Goal: Task Accomplishment & Management: Use online tool/utility

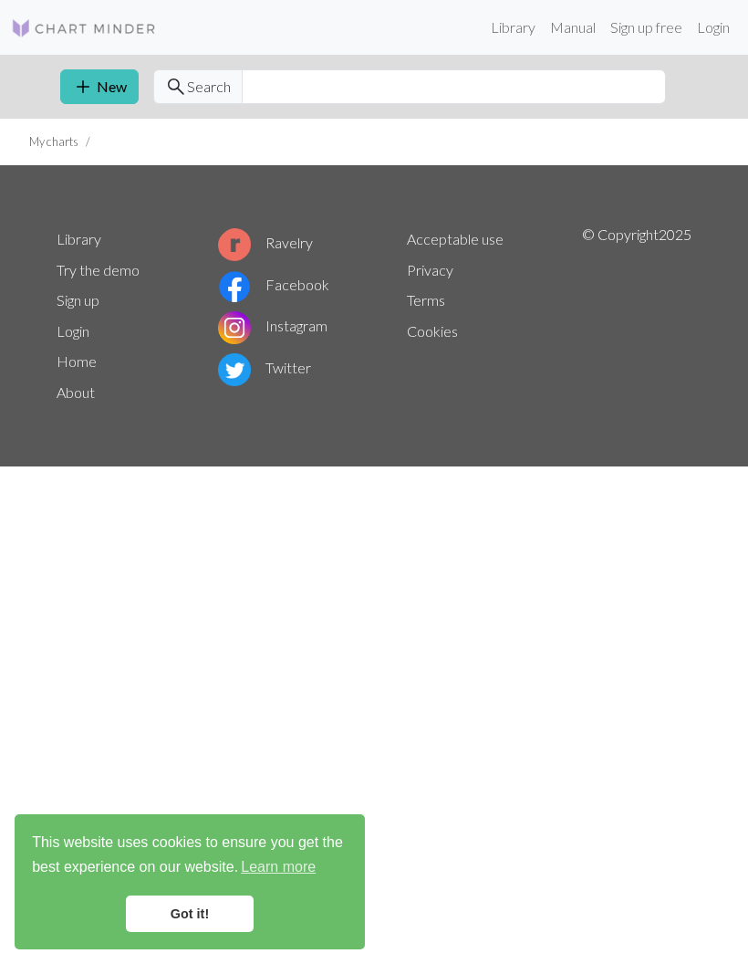
click at [235, 908] on link "Got it!" at bounding box center [190, 913] width 128 height 37
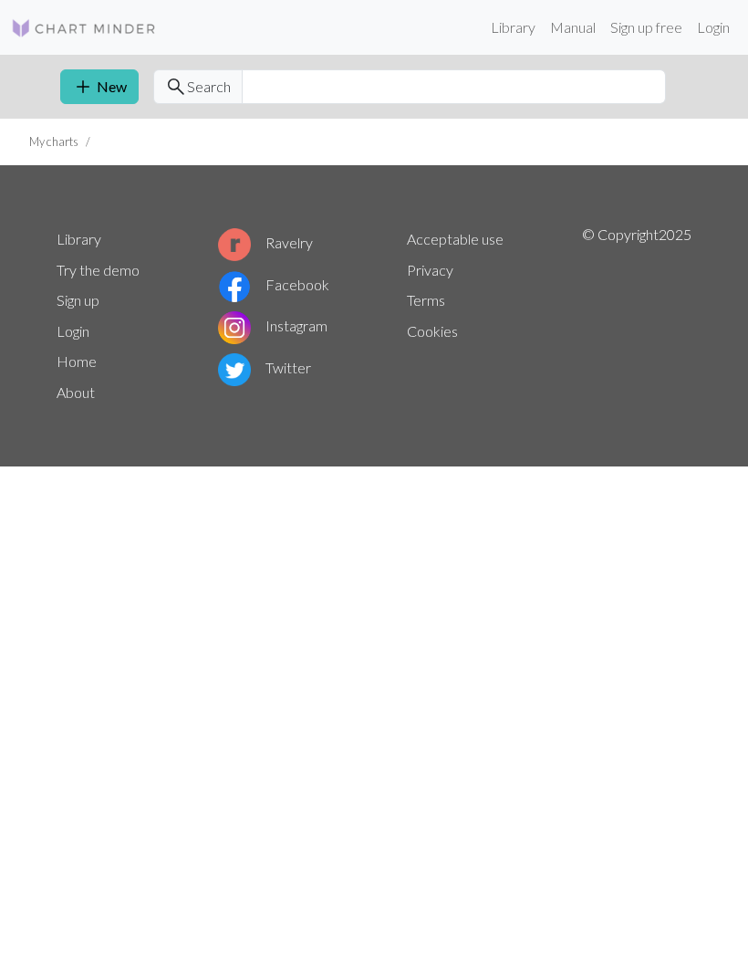
click at [521, 25] on link "Library" at bounding box center [513, 27] width 59 height 37
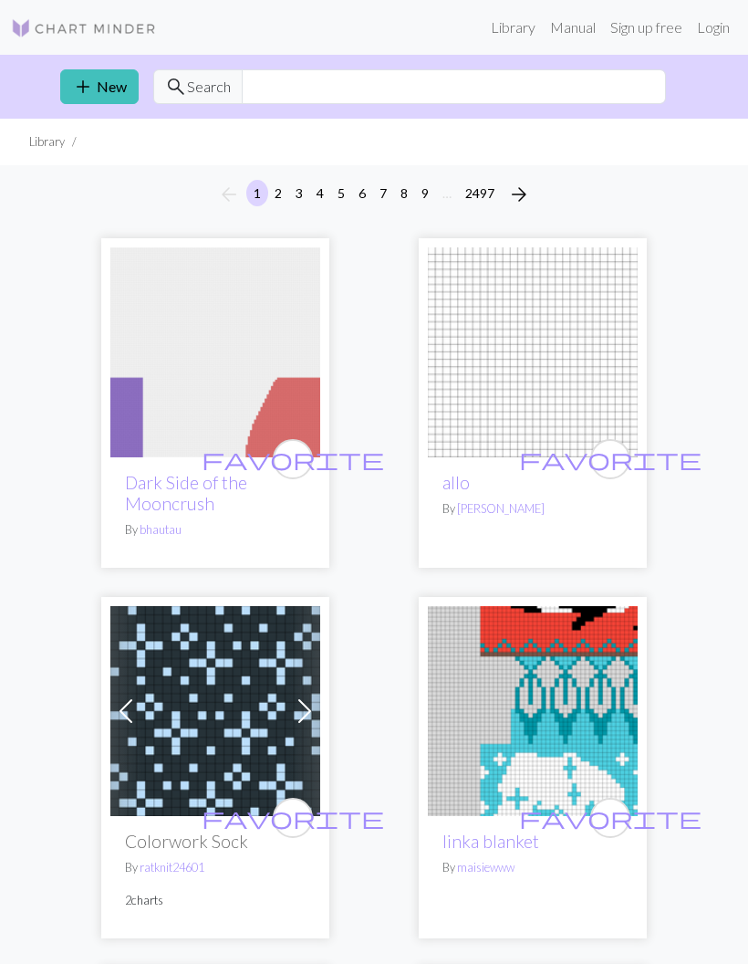
click at [721, 32] on link "Login" at bounding box center [713, 27] width 47 height 37
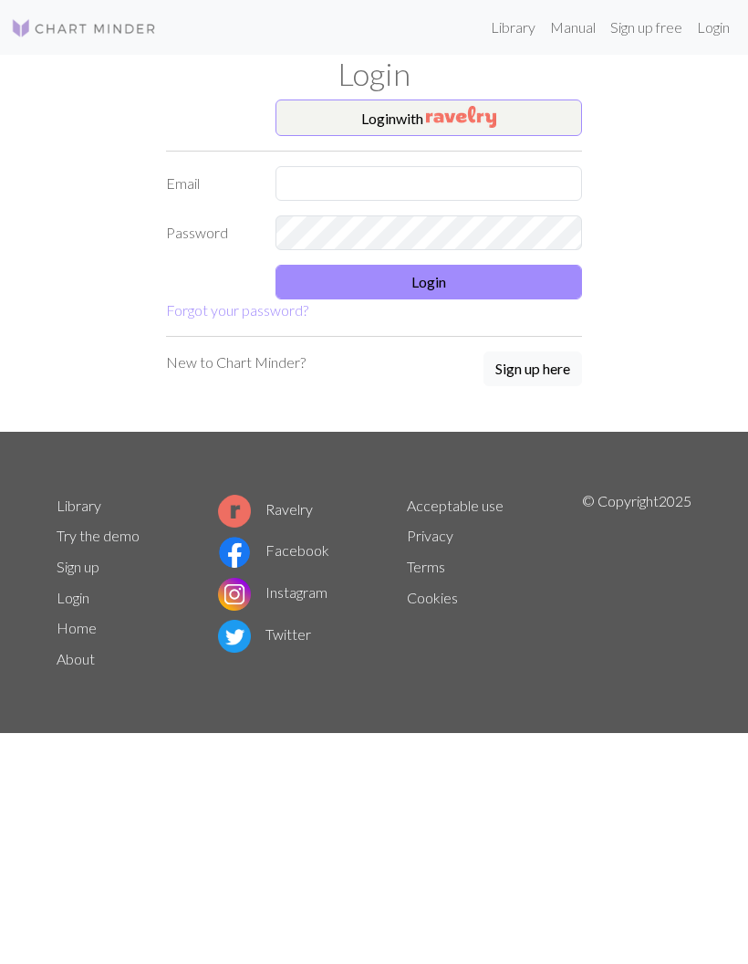
click at [525, 116] on button "Login with" at bounding box center [429, 117] width 307 height 37
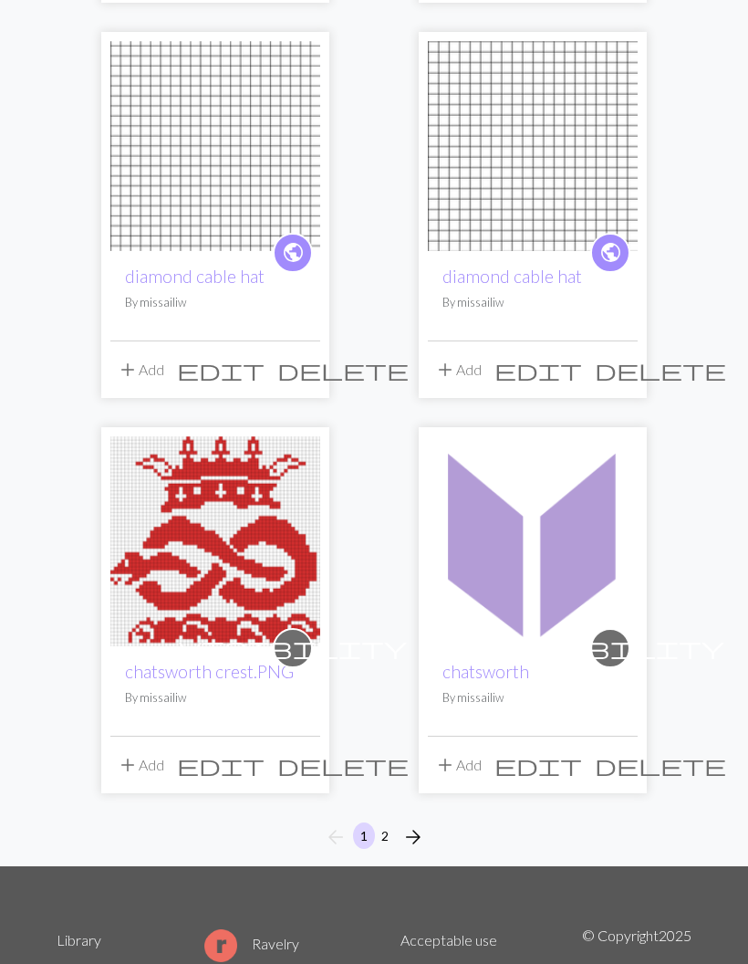
scroll to position [2640, 0]
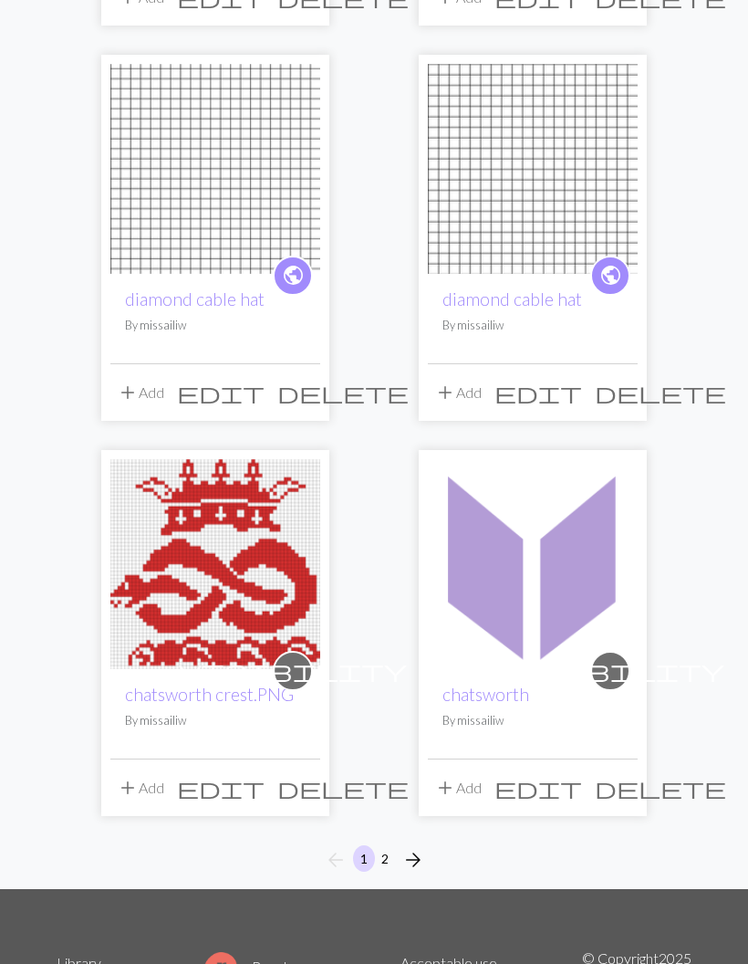
click at [417, 847] on span "arrow_forward" at bounding box center [413, 860] width 22 height 26
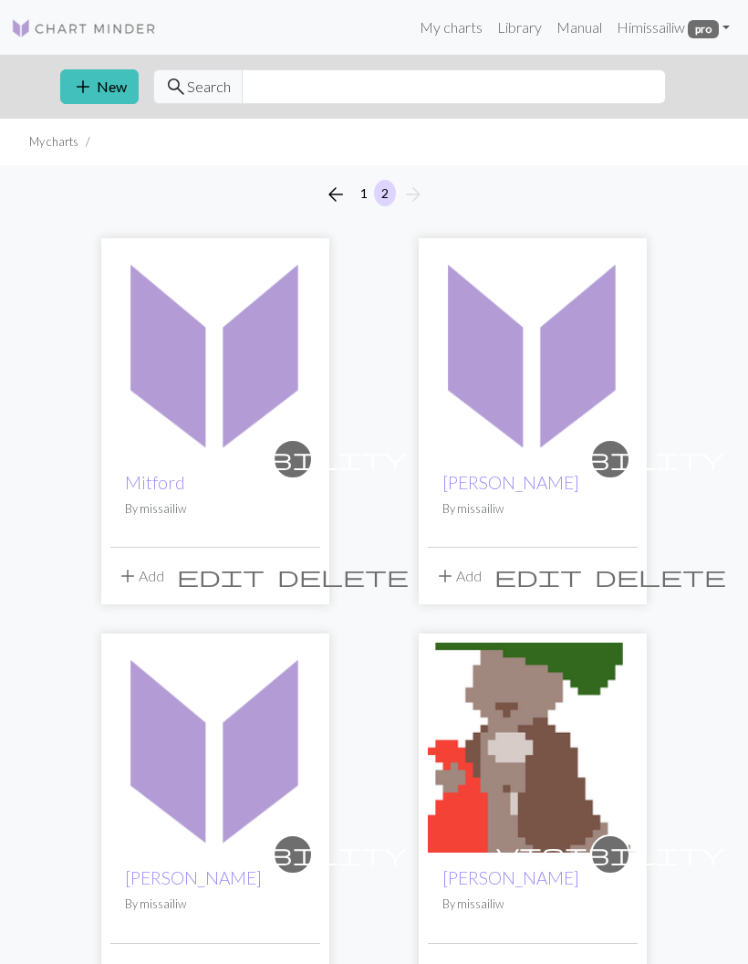
click at [245, 402] on img at bounding box center [215, 352] width 210 height 210
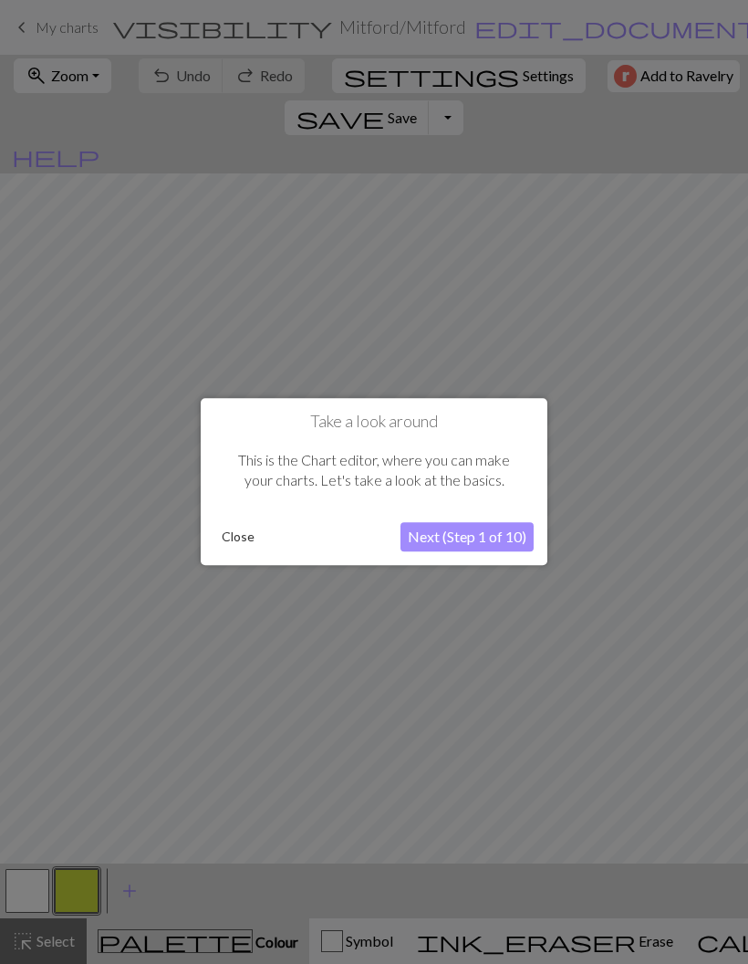
click at [514, 539] on button "Next (Step 1 of 10)" at bounding box center [467, 537] width 133 height 29
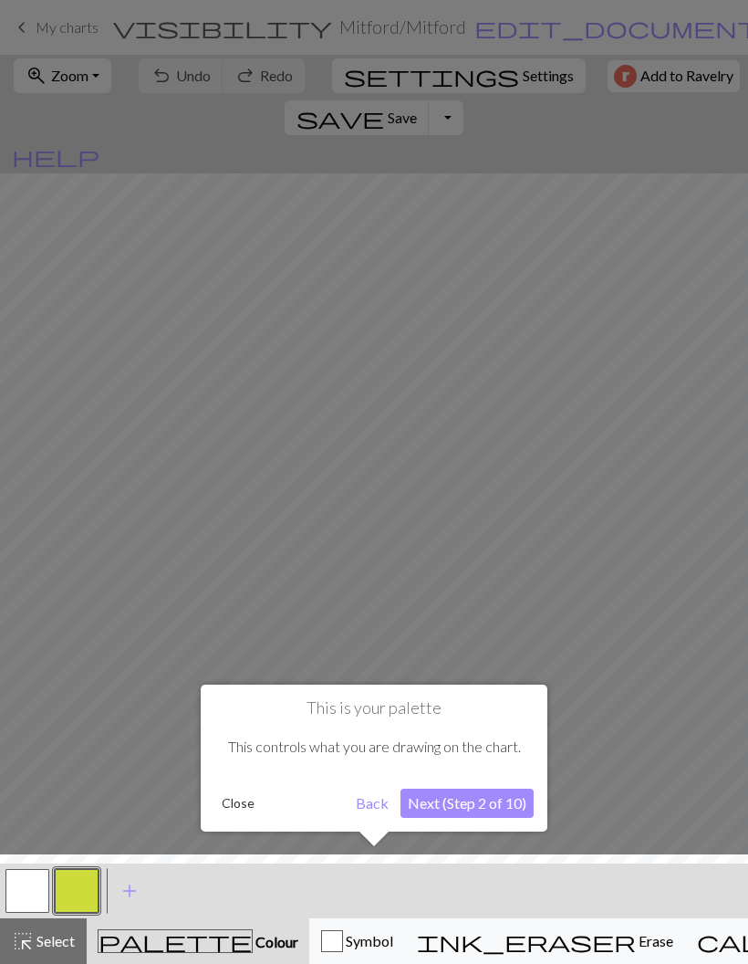
click at [491, 802] on button "Next (Step 2 of 10)" at bounding box center [467, 803] width 133 height 29
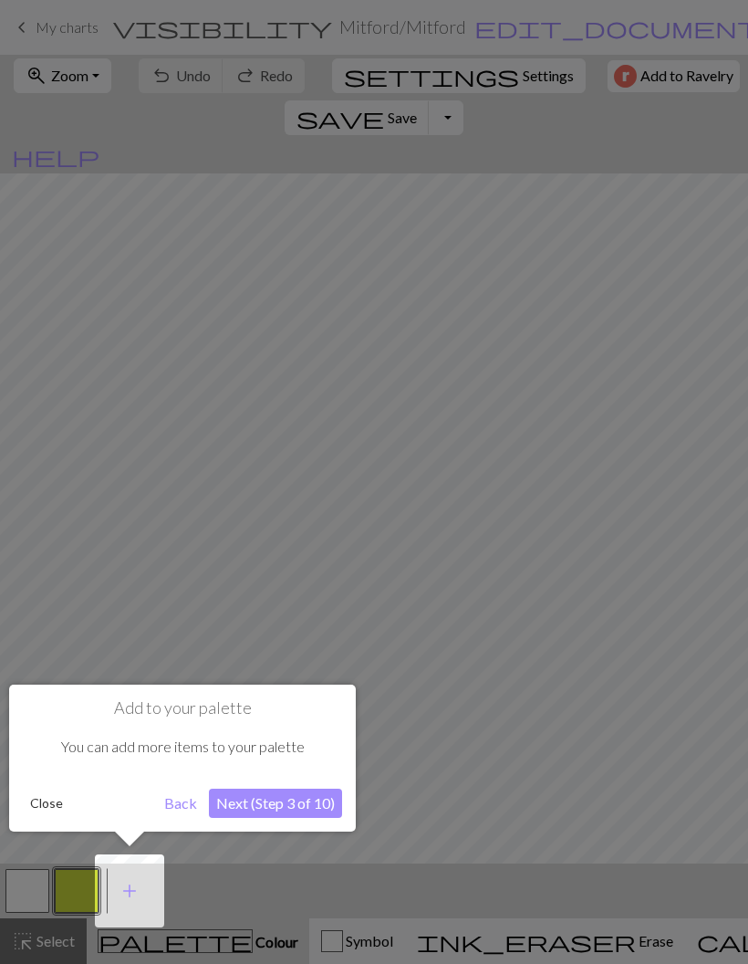
click at [322, 804] on button "Next (Step 3 of 10)" at bounding box center [275, 803] width 133 height 29
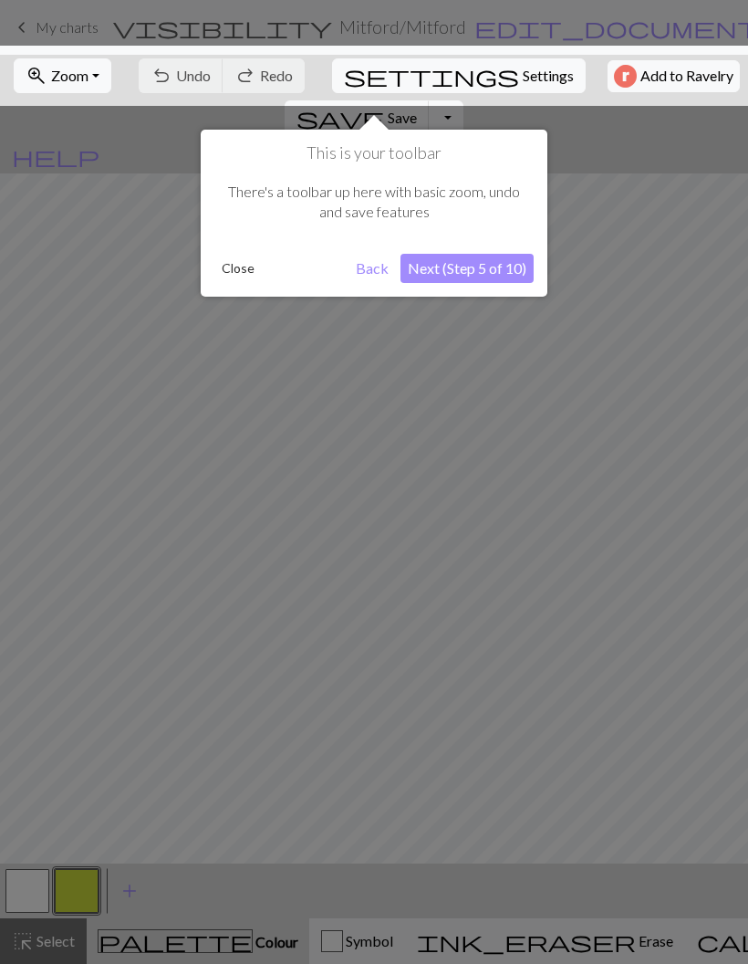
click at [512, 269] on button "Next (Step 5 of 10)" at bounding box center [467, 268] width 133 height 29
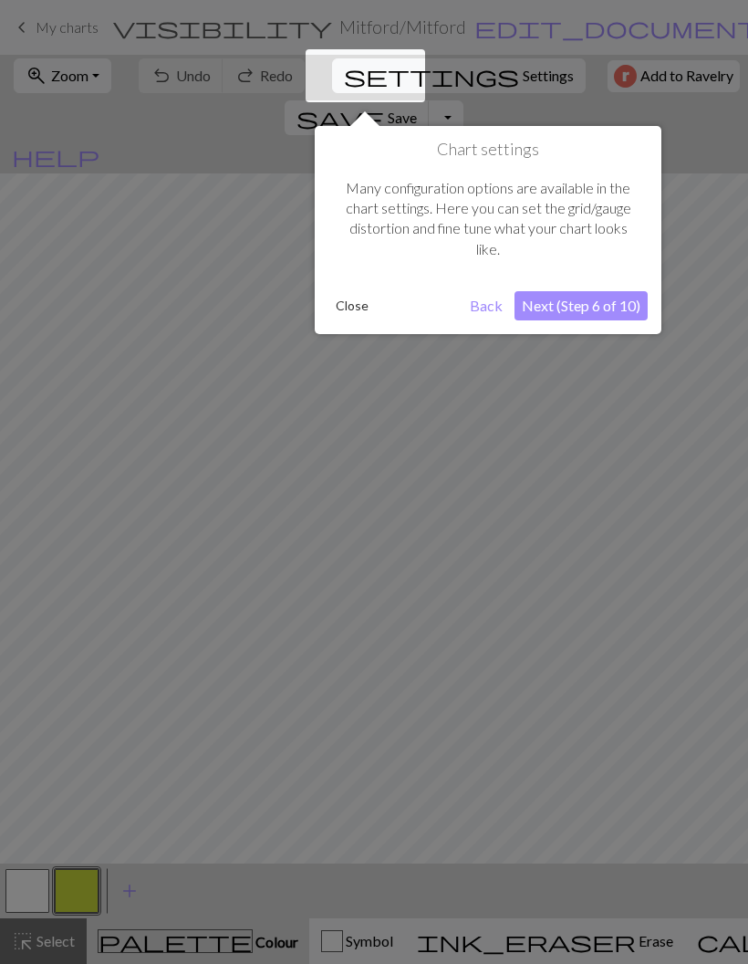
click at [623, 297] on button "Next (Step 6 of 10)" at bounding box center [581, 305] width 133 height 29
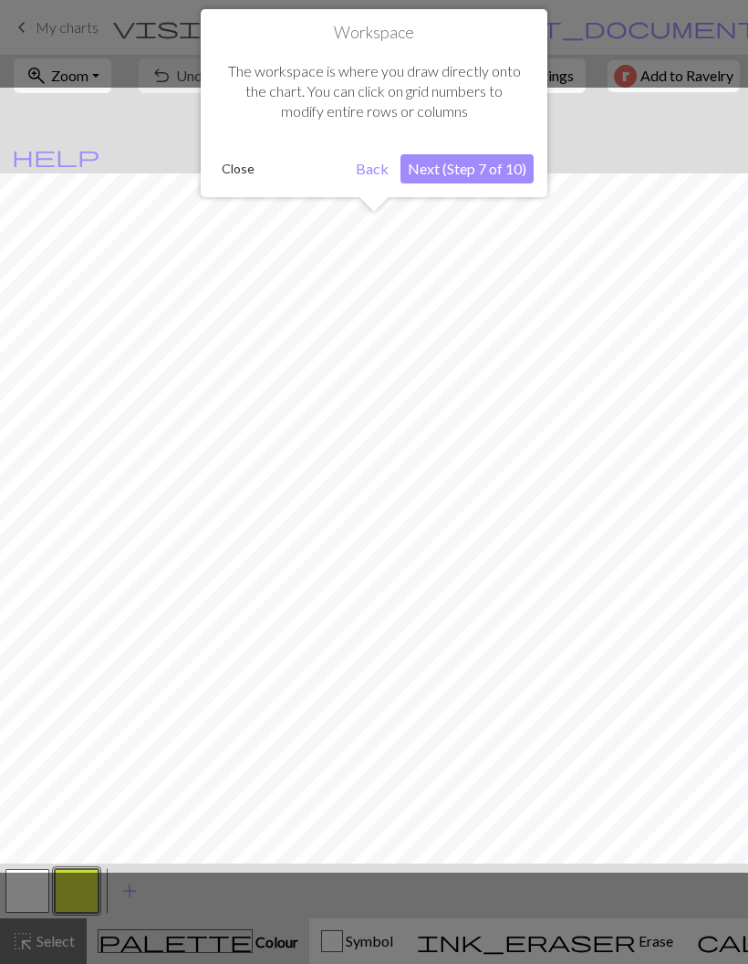
scroll to position [69, 0]
click at [242, 164] on button "Close" at bounding box center [237, 168] width 47 height 27
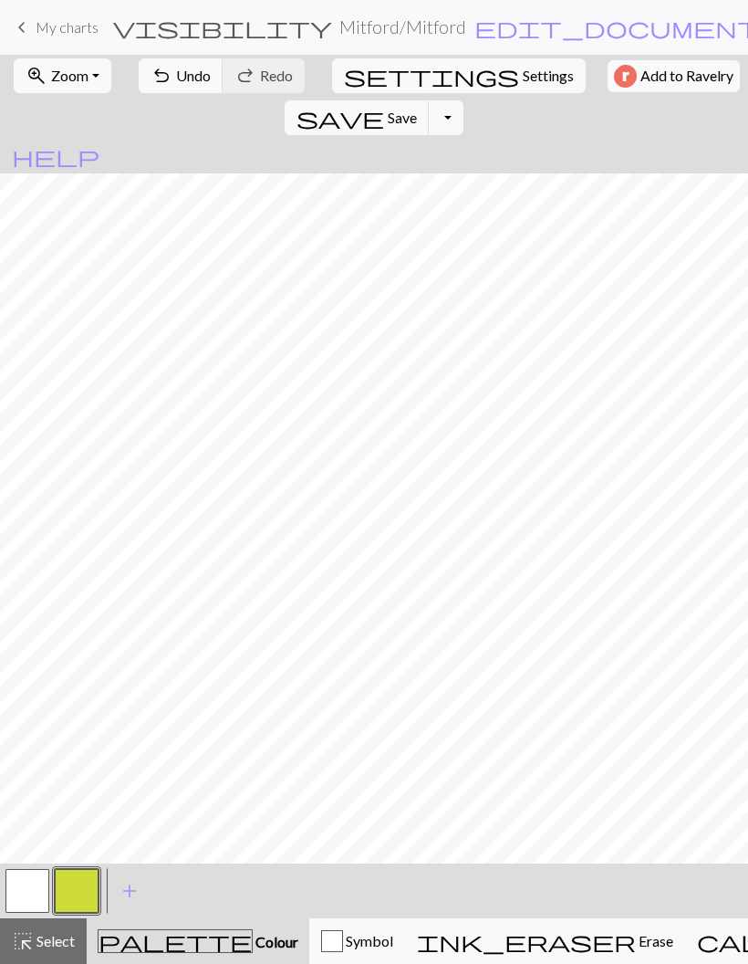
click at [5, 34] on div "keyboard_arrow_left My charts visibility Mitford / Mitford edit_document Edit s…" at bounding box center [374, 27] width 748 height 37
click at [76, 31] on span "My charts" at bounding box center [67, 26] width 63 height 17
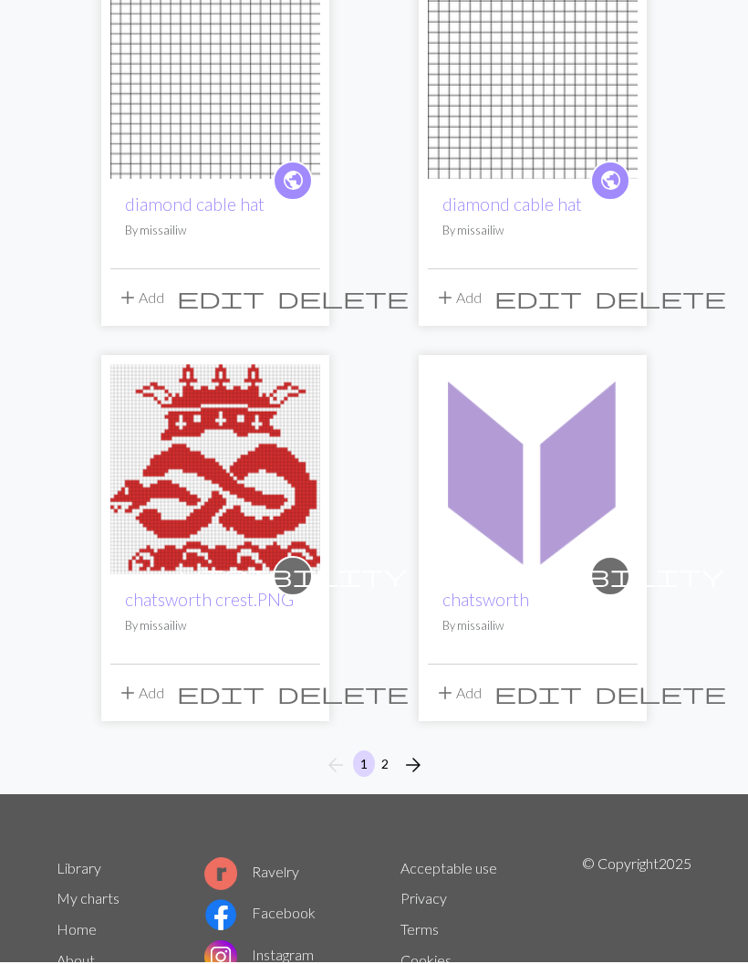
scroll to position [2732, 0]
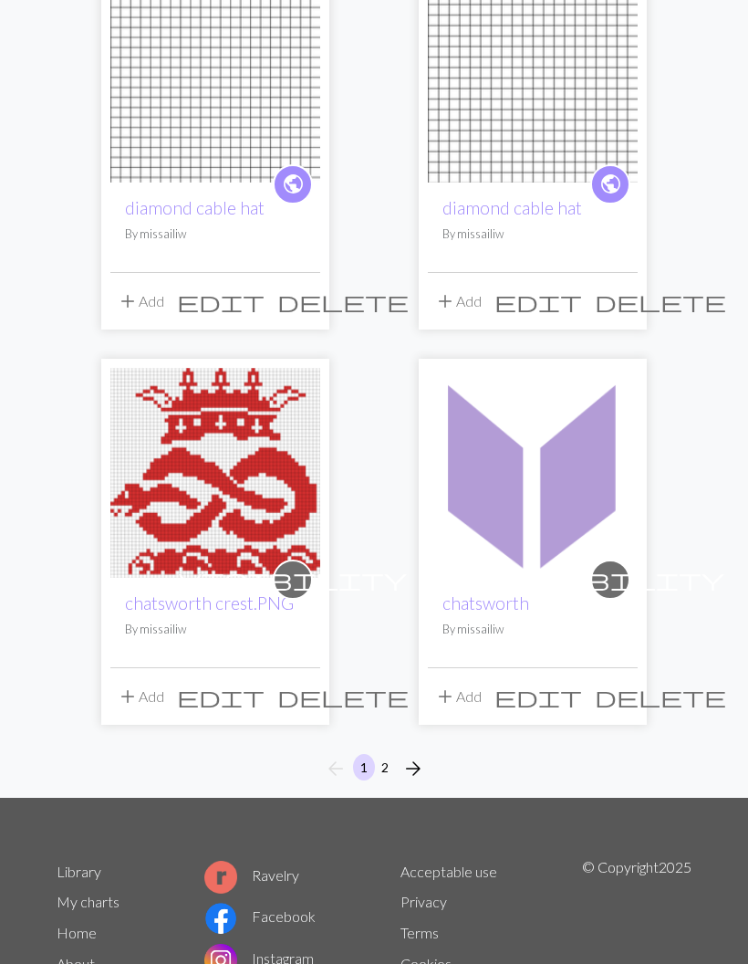
click at [421, 756] on span "arrow_forward" at bounding box center [413, 769] width 22 height 26
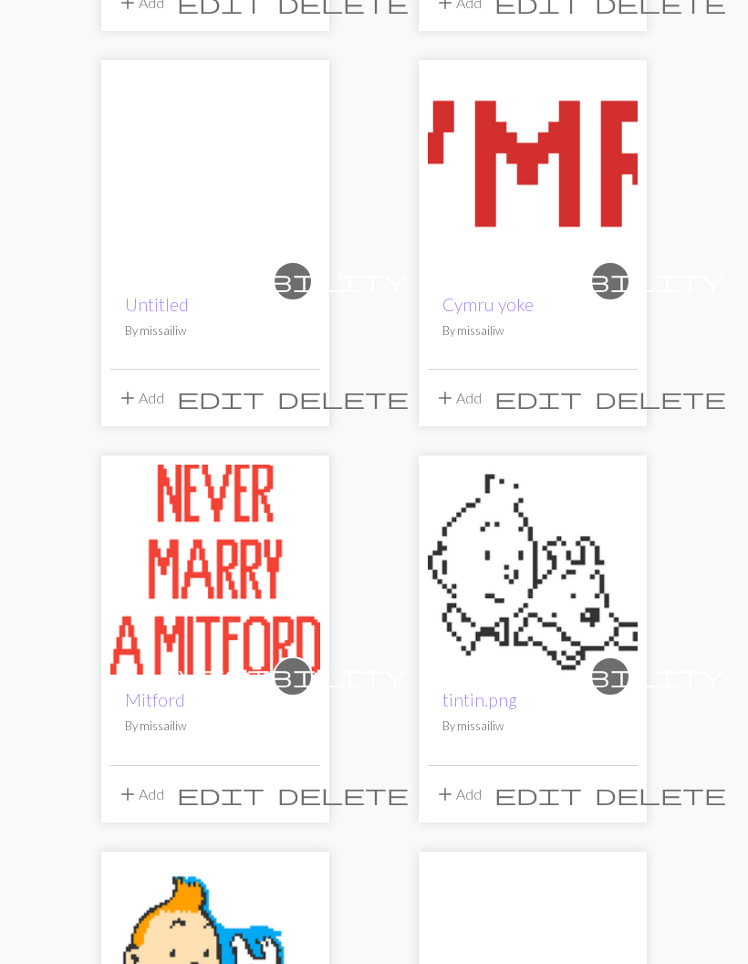
click at [227, 593] on img at bounding box center [215, 570] width 210 height 210
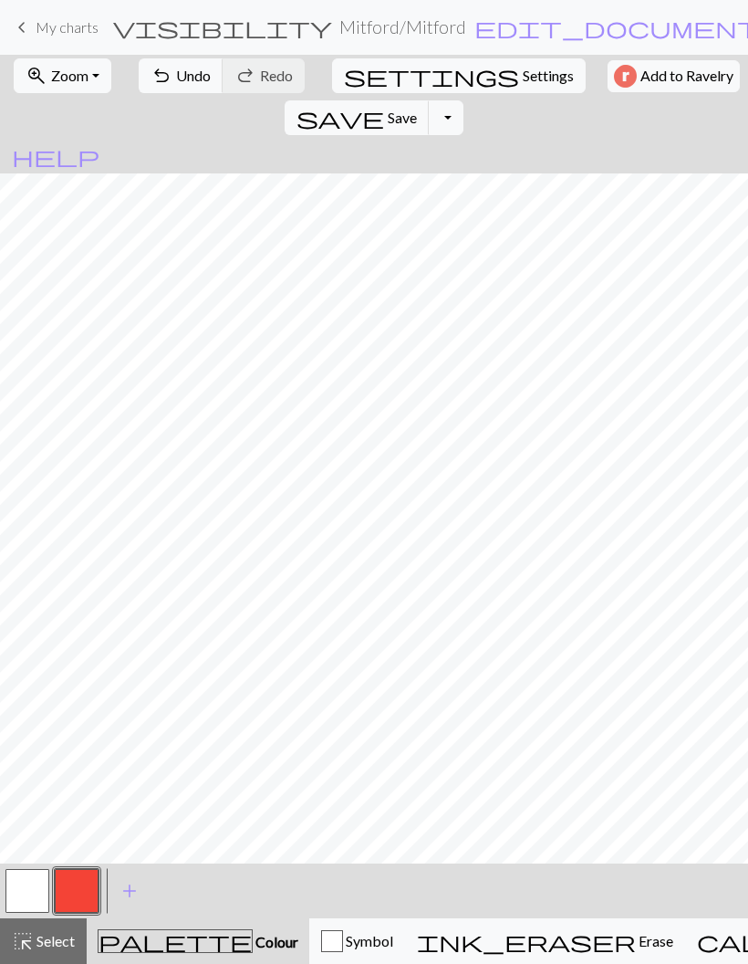
click at [178, 77] on span "Undo" at bounding box center [193, 75] width 35 height 17
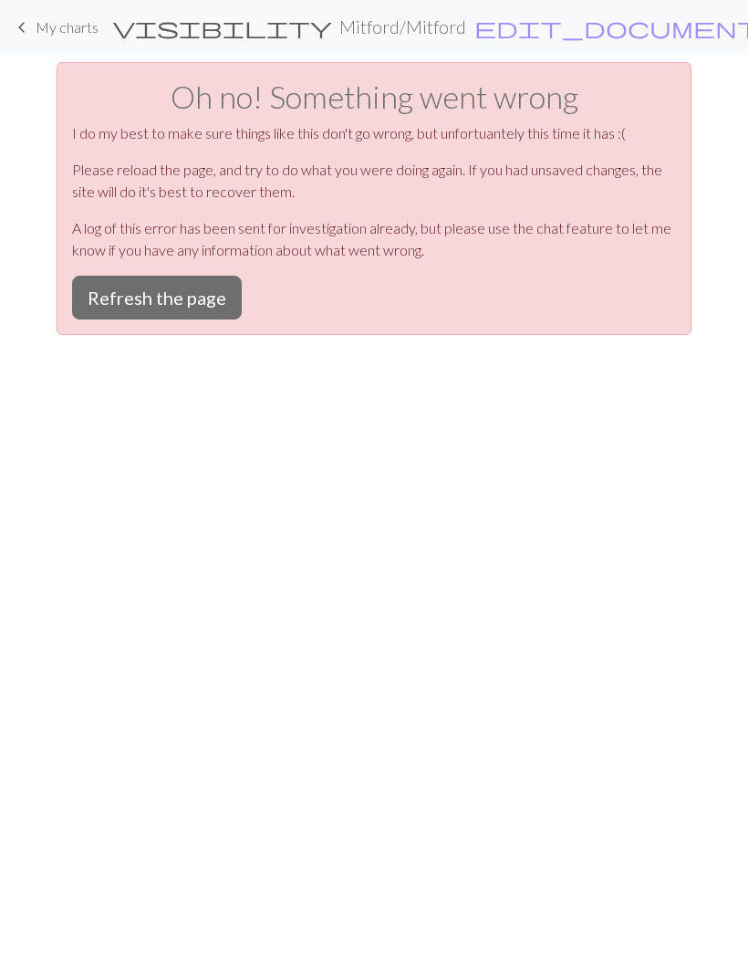
click at [206, 298] on button "Refresh the page" at bounding box center [157, 298] width 170 height 44
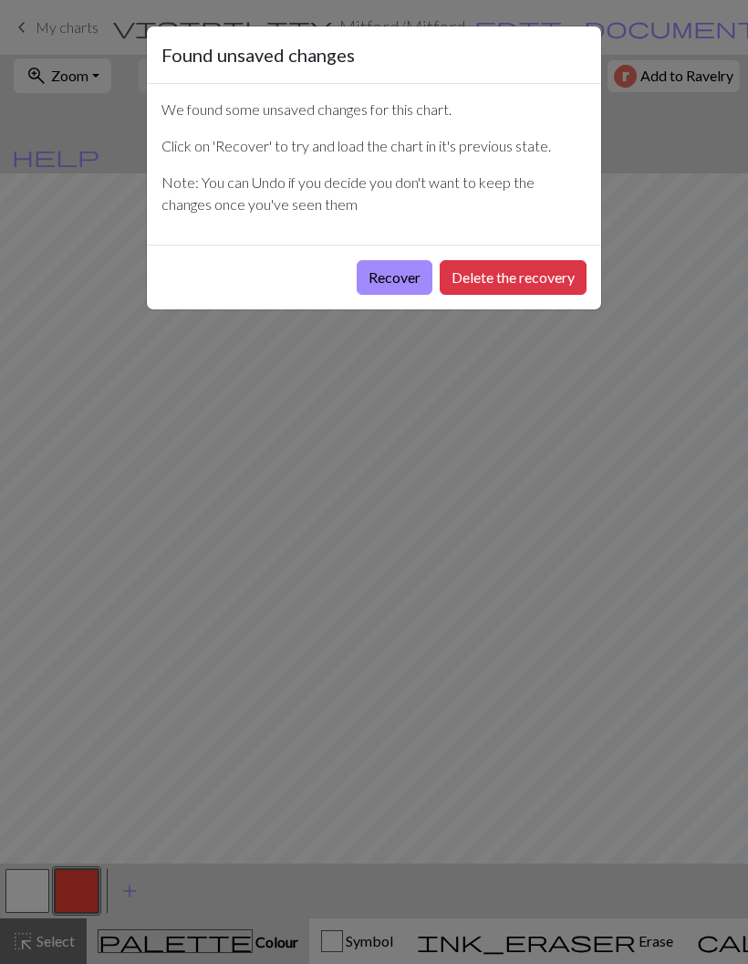
click at [541, 272] on button "Delete the recovery" at bounding box center [513, 277] width 147 height 35
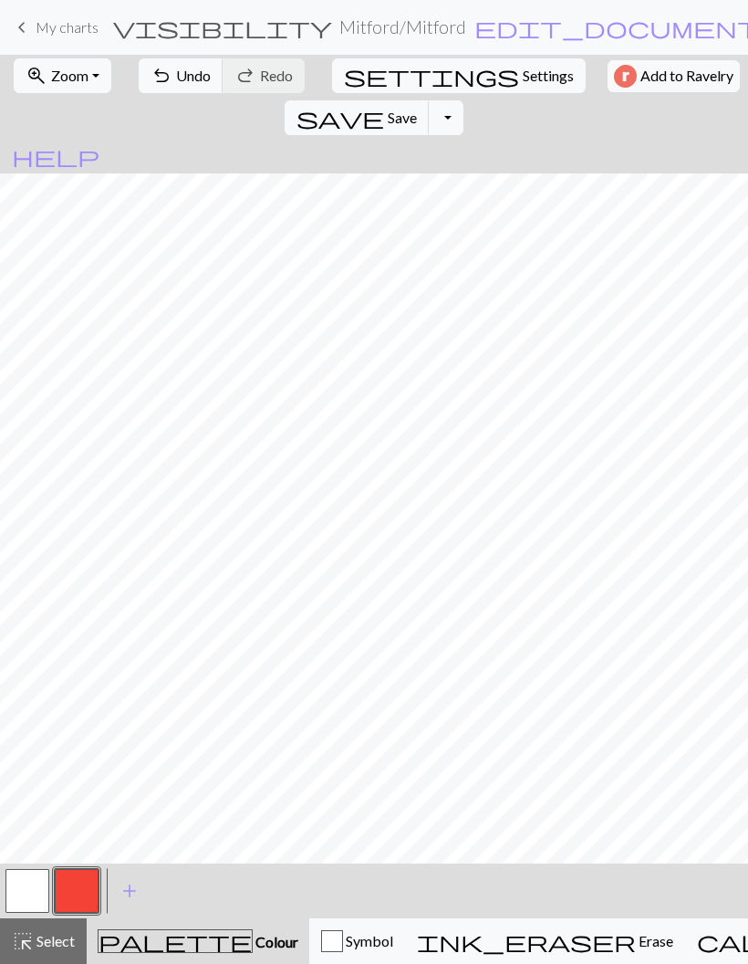
click at [176, 74] on span "Undo" at bounding box center [193, 75] width 35 height 17
click at [83, 80] on span "Zoom" at bounding box center [69, 75] width 37 height 17
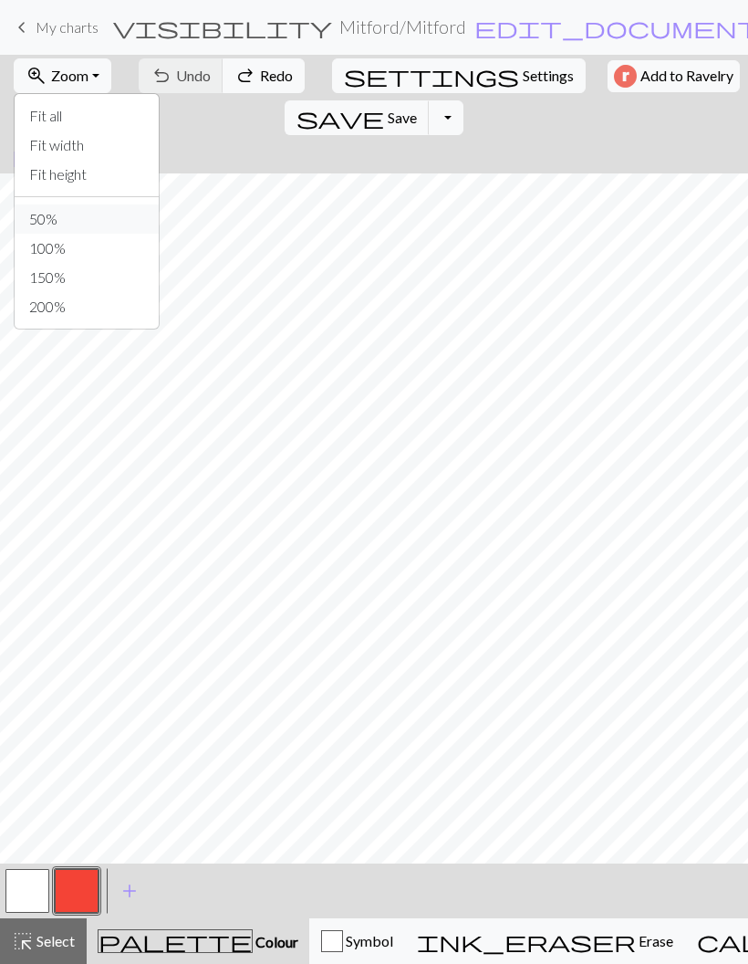
click at [91, 225] on button "50%" at bounding box center [87, 218] width 144 height 29
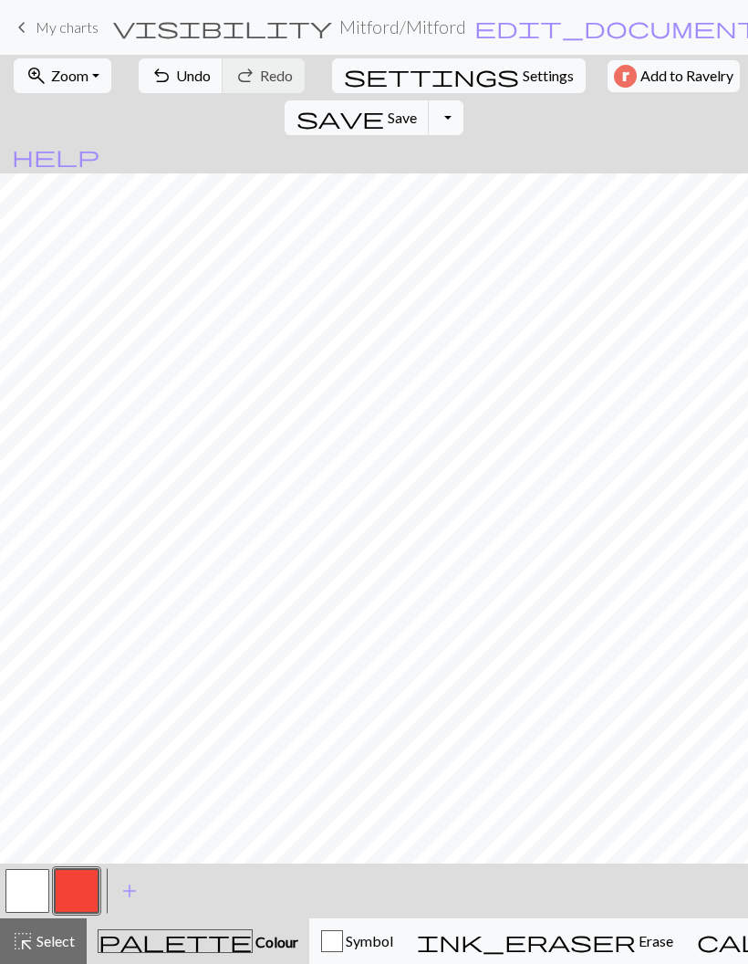
click at [182, 67] on span "Undo" at bounding box center [193, 75] width 35 height 17
click at [63, 936] on span "Select" at bounding box center [54, 940] width 41 height 17
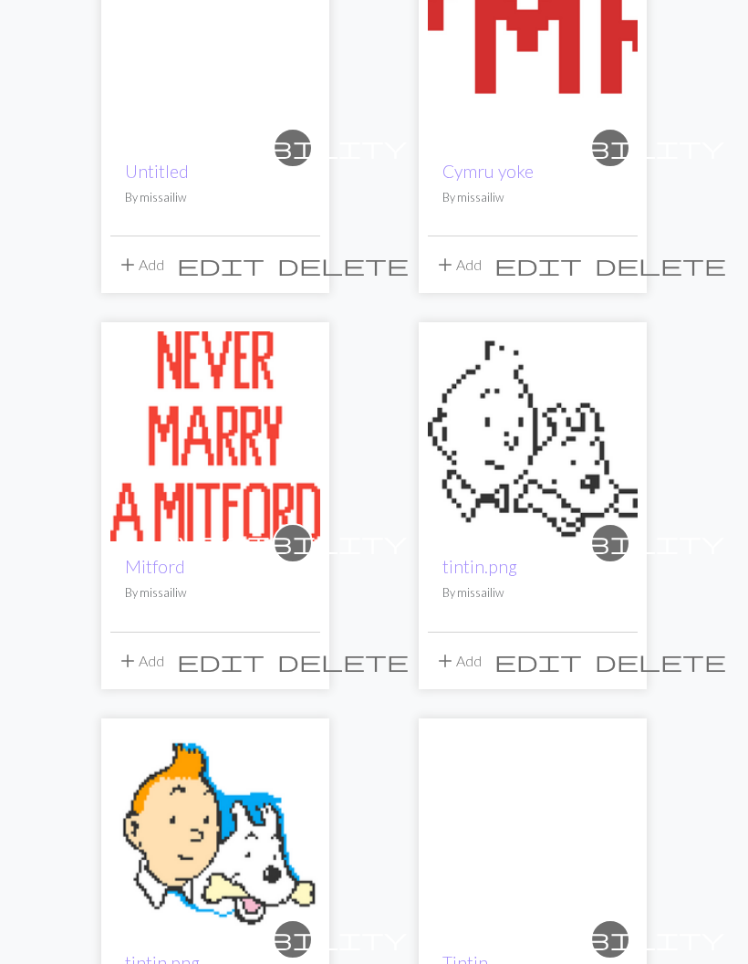
scroll to position [1913, 0]
click at [298, 545] on span "visibility" at bounding box center [293, 543] width 228 height 28
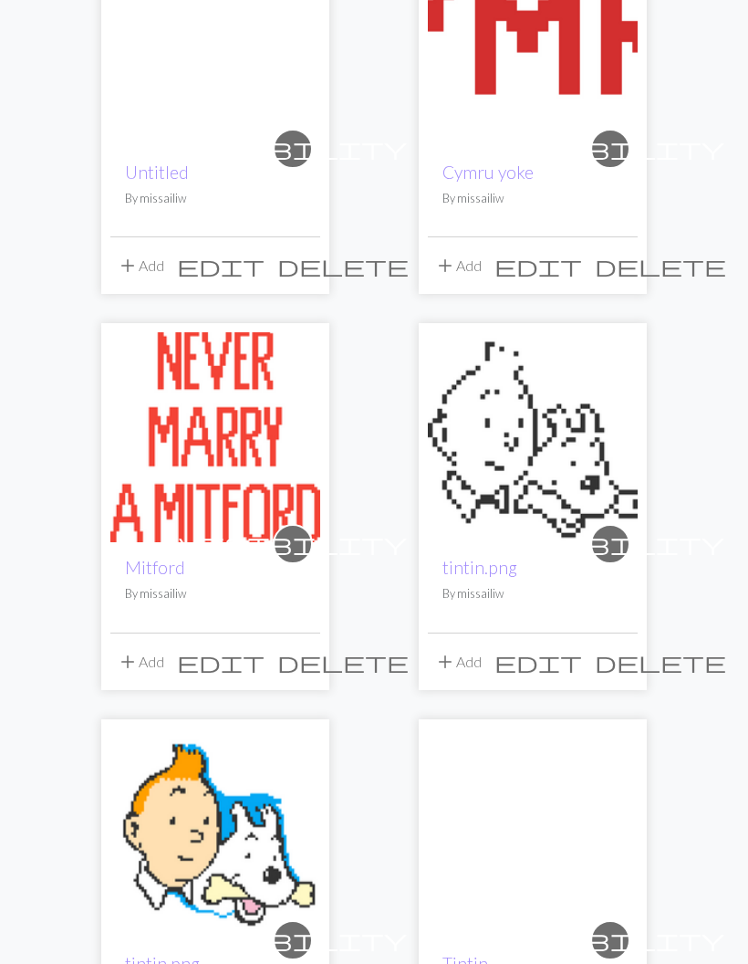
click at [235, 482] on img at bounding box center [215, 437] width 210 height 210
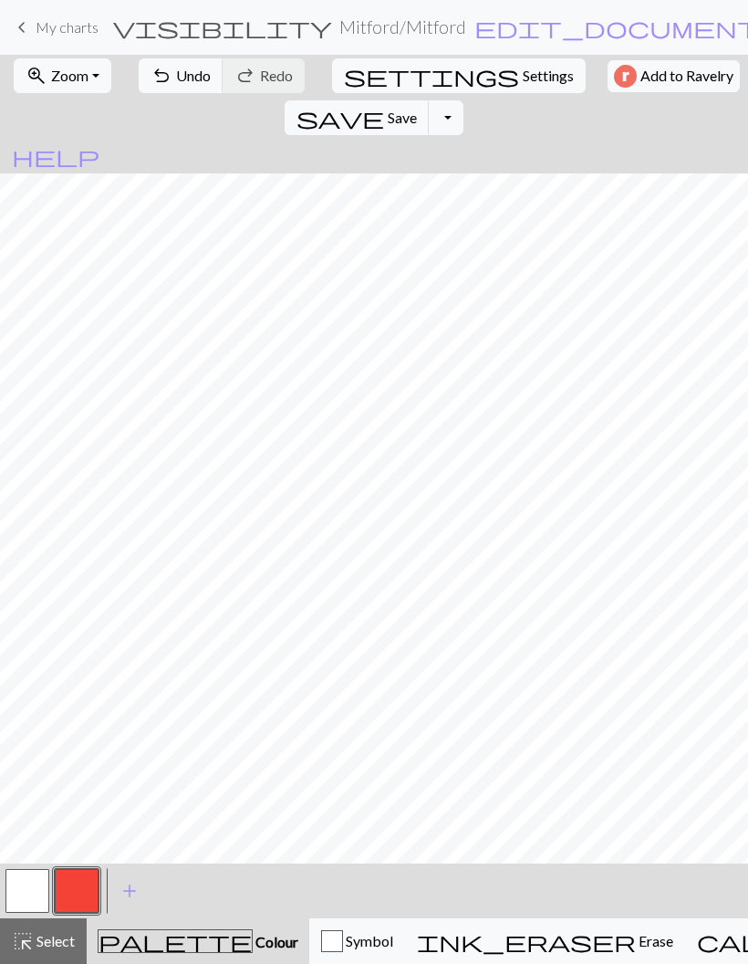
click at [176, 79] on span "Undo" at bounding box center [193, 75] width 35 height 17
click at [523, 71] on span "Settings" at bounding box center [548, 76] width 51 height 22
select select "aran"
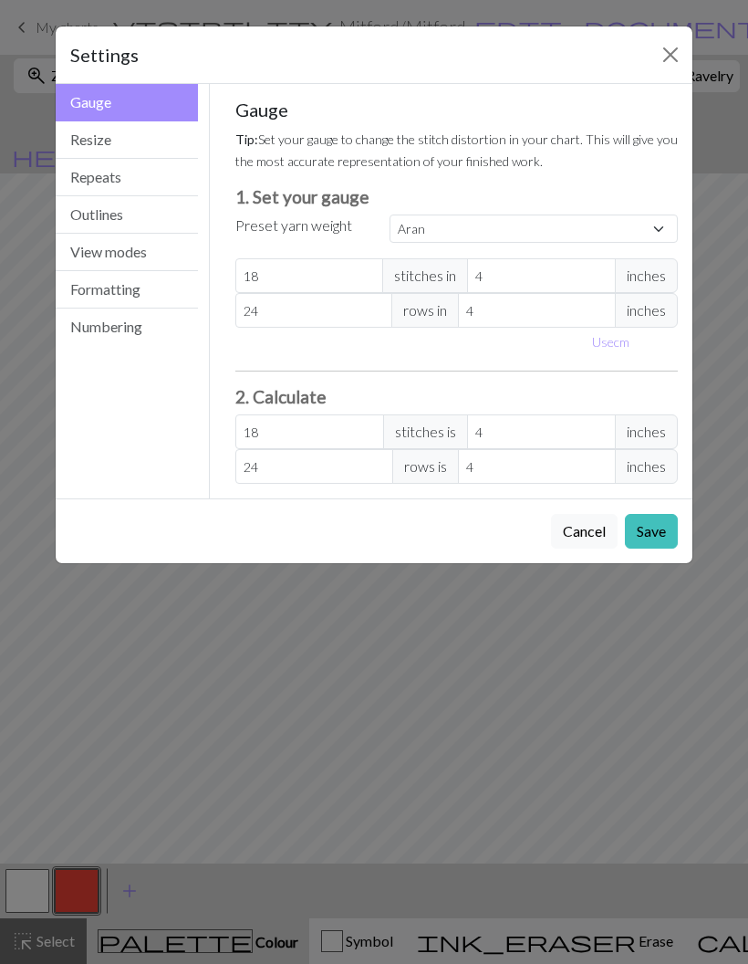
click at [670, 62] on button "Close" at bounding box center [670, 54] width 29 height 29
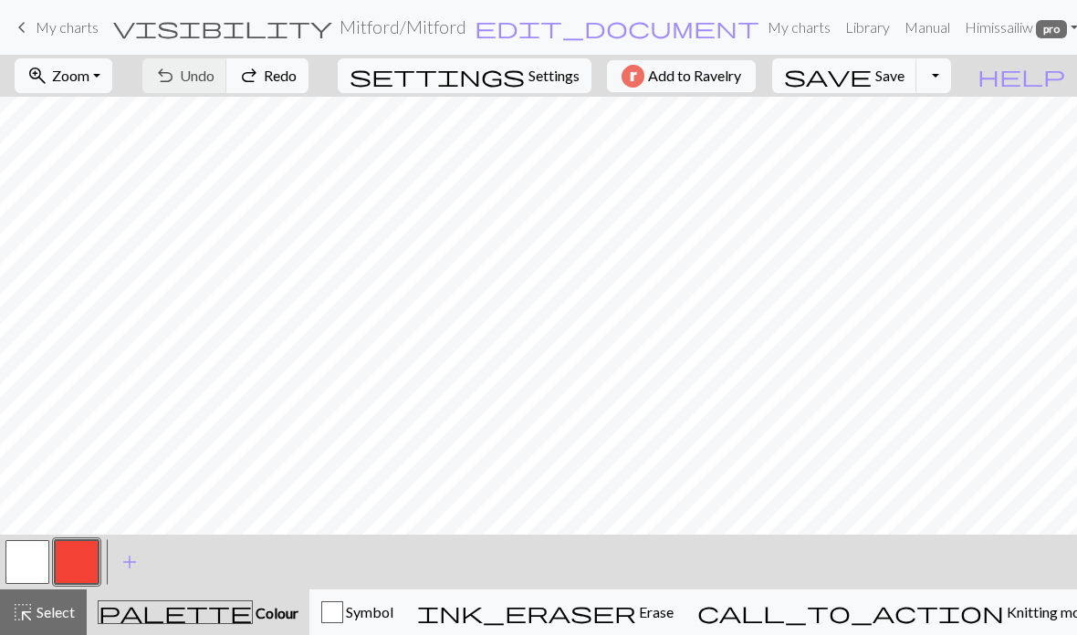
click at [89, 70] on span "Zoom" at bounding box center [70, 75] width 37 height 17
click at [119, 120] on button "Fit all" at bounding box center [88, 115] width 144 height 29
click at [214, 75] on span "Undo" at bounding box center [197, 75] width 35 height 17
click at [214, 84] on span "Undo" at bounding box center [197, 75] width 35 height 17
click at [747, 78] on button "Toggle Dropdown" at bounding box center [933, 75] width 35 height 35
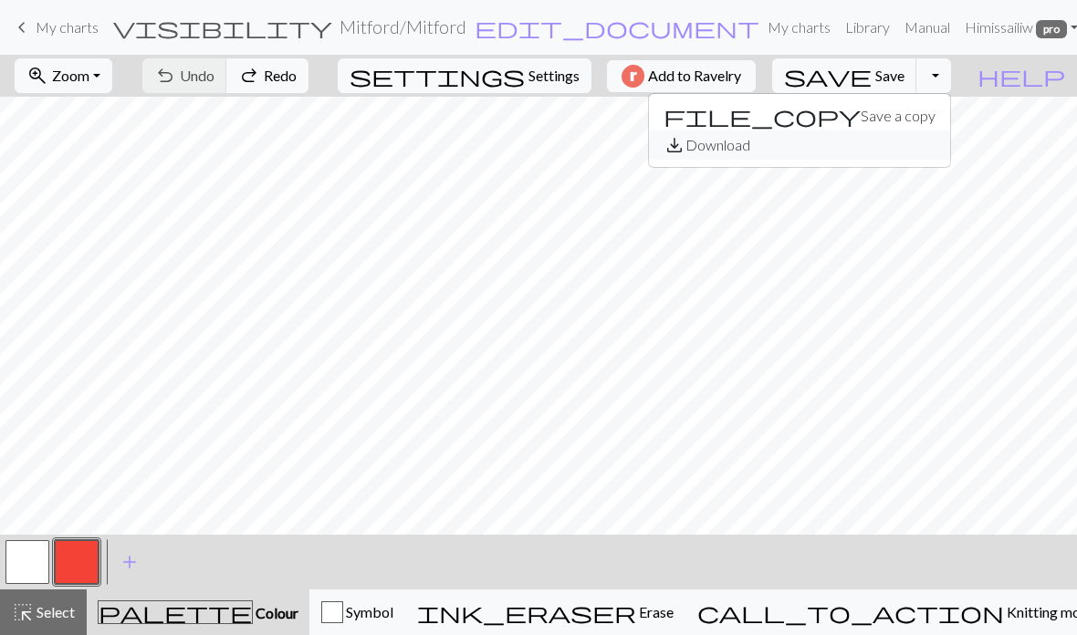
click at [747, 152] on button "save_alt Download" at bounding box center [799, 145] width 301 height 29
click at [747, 84] on button "Toggle Dropdown" at bounding box center [933, 75] width 35 height 35
click at [747, 120] on button "file_copy Save a copy" at bounding box center [799, 115] width 301 height 29
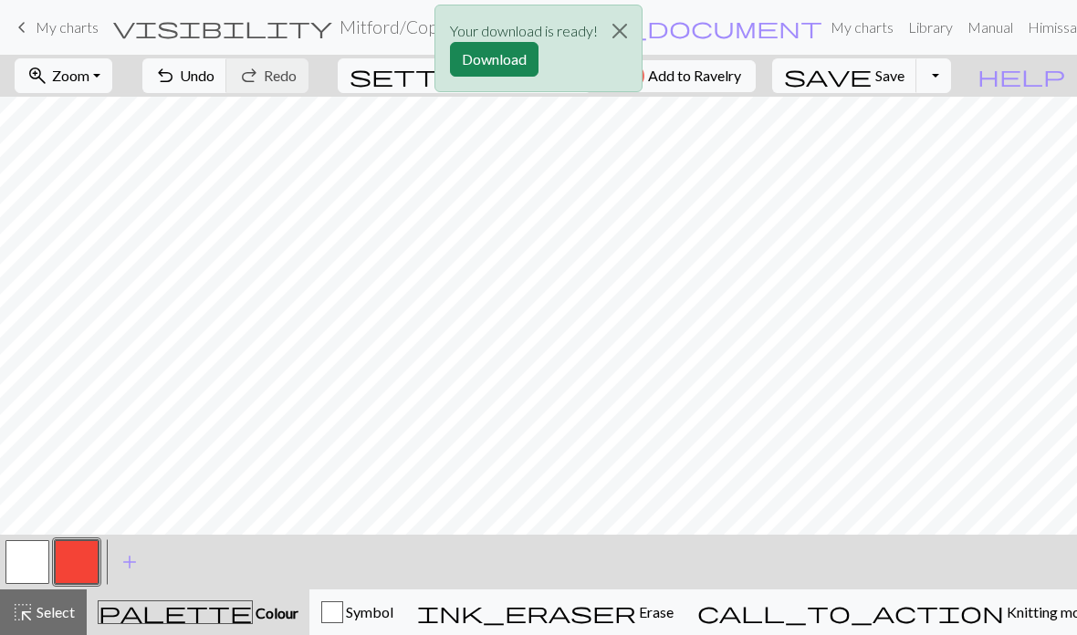
click at [747, 83] on div "Your download is ready! Download" at bounding box center [538, 53] width 1077 height 107
click at [747, 82] on div "Your download is ready! Download" at bounding box center [538, 53] width 1077 height 107
click at [747, 86] on div "Your download is ready! Download" at bounding box center [538, 53] width 1077 height 107
click at [507, 68] on button "Download" at bounding box center [494, 59] width 89 height 35
